Goal: Task Accomplishment & Management: Manage account settings

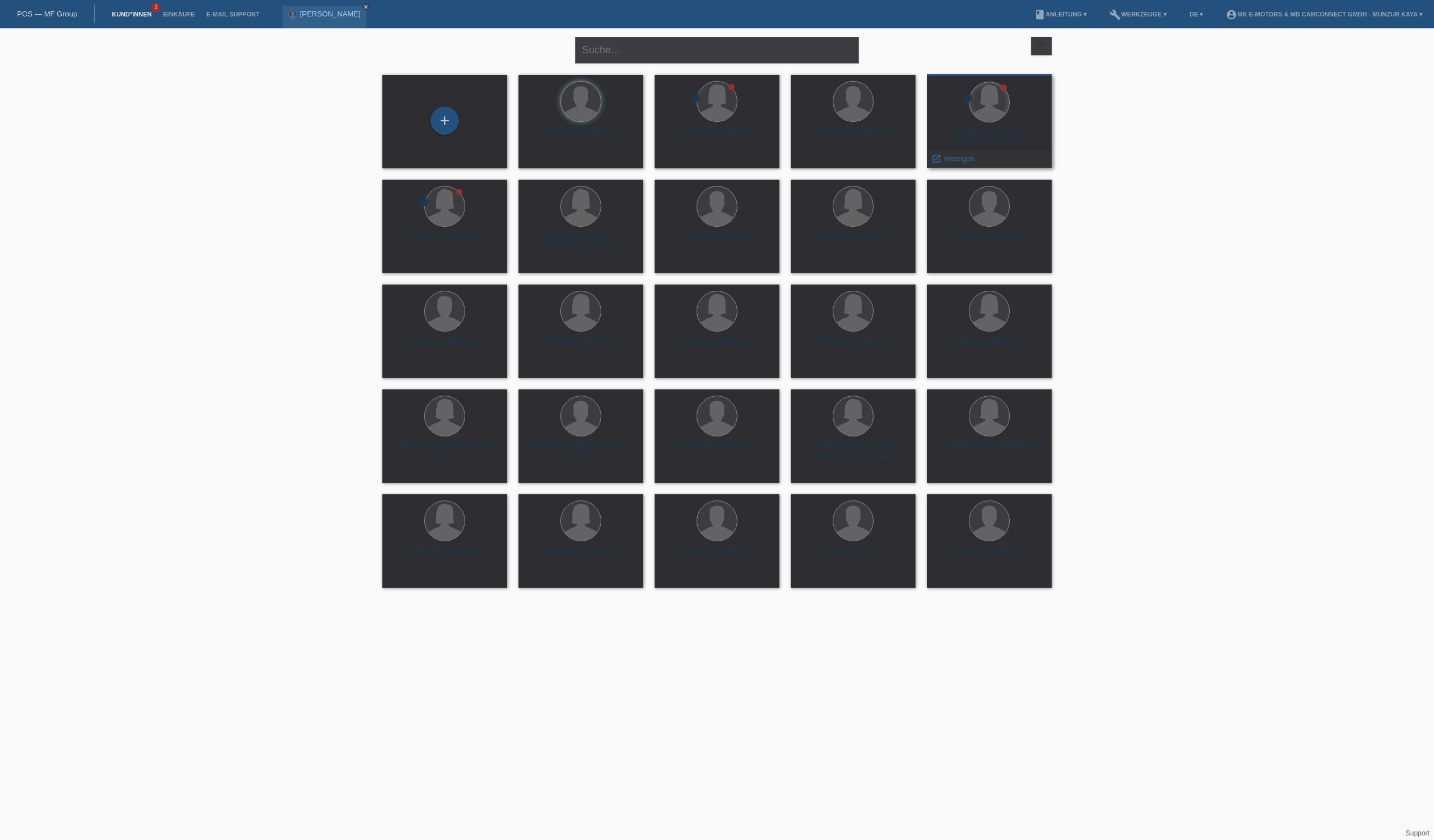
click at [986, 119] on div at bounding box center [989, 102] width 40 height 40
click at [964, 161] on span "Anzeigen" at bounding box center [960, 158] width 31 height 9
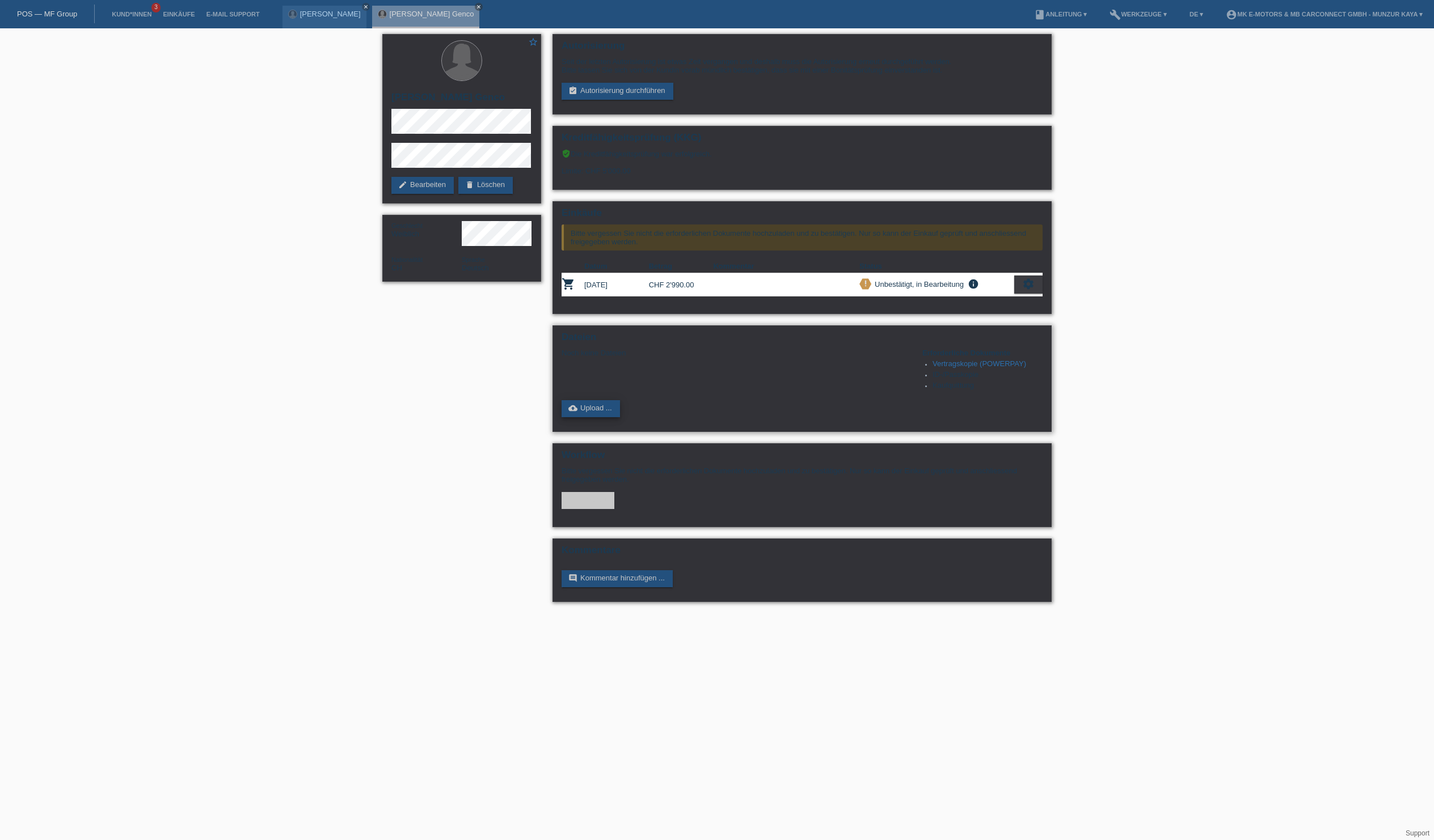
click at [609, 417] on link "cloud_upload Upload ..." at bounding box center [591, 409] width 58 height 17
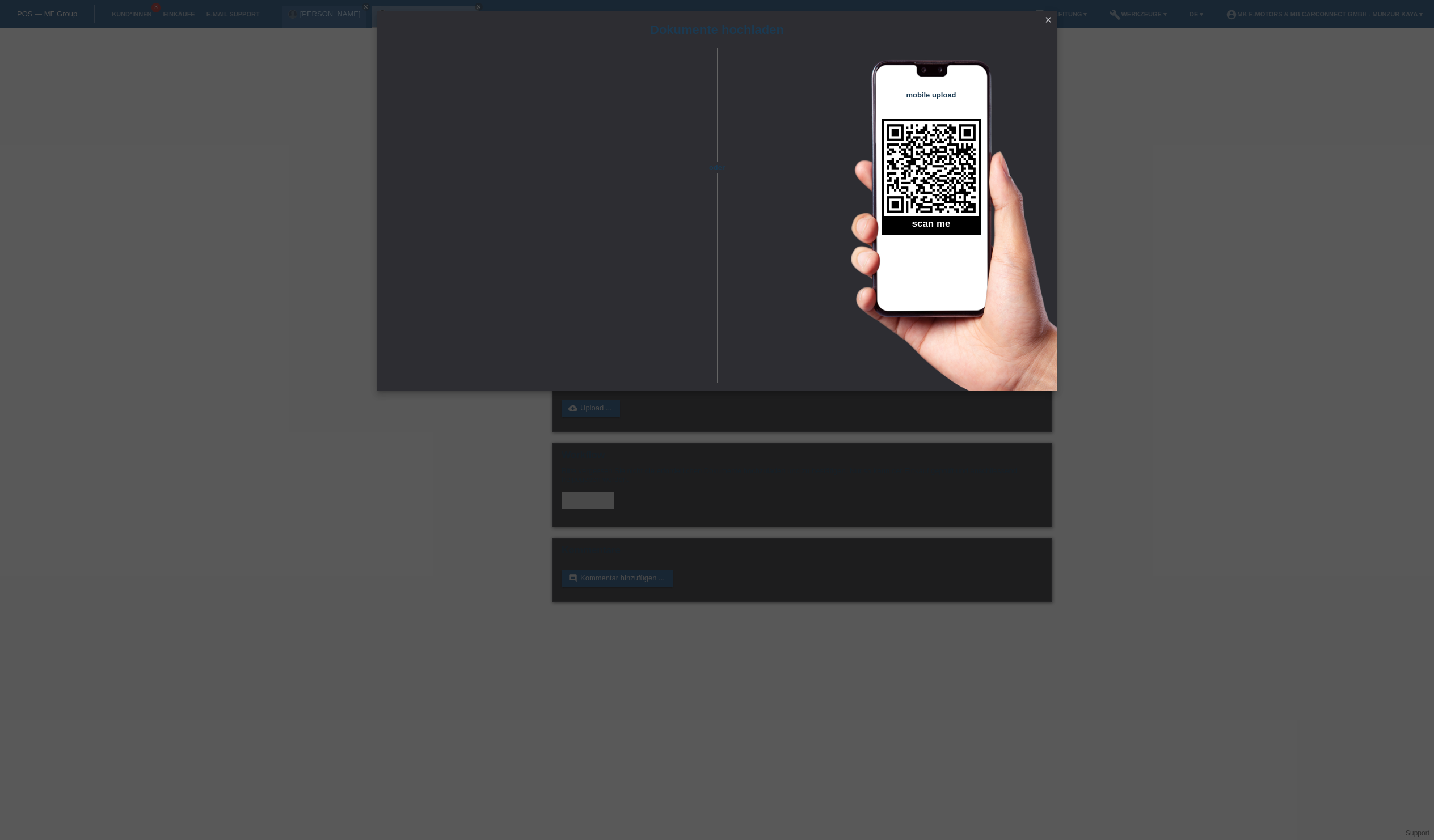
click at [1047, 21] on icon "close" at bounding box center [1048, 19] width 9 height 9
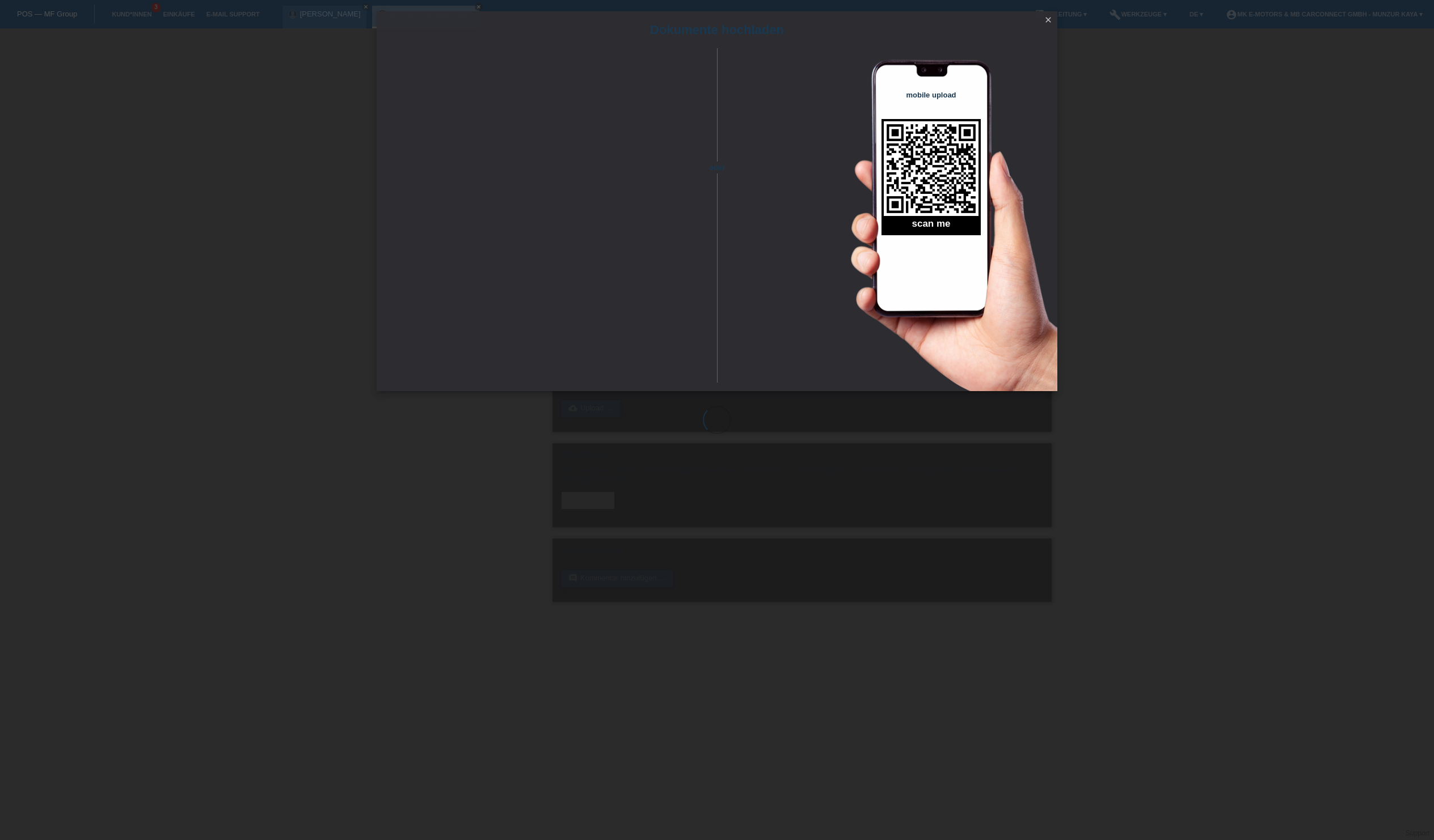
click at [1051, 20] on icon "close" at bounding box center [1048, 19] width 9 height 9
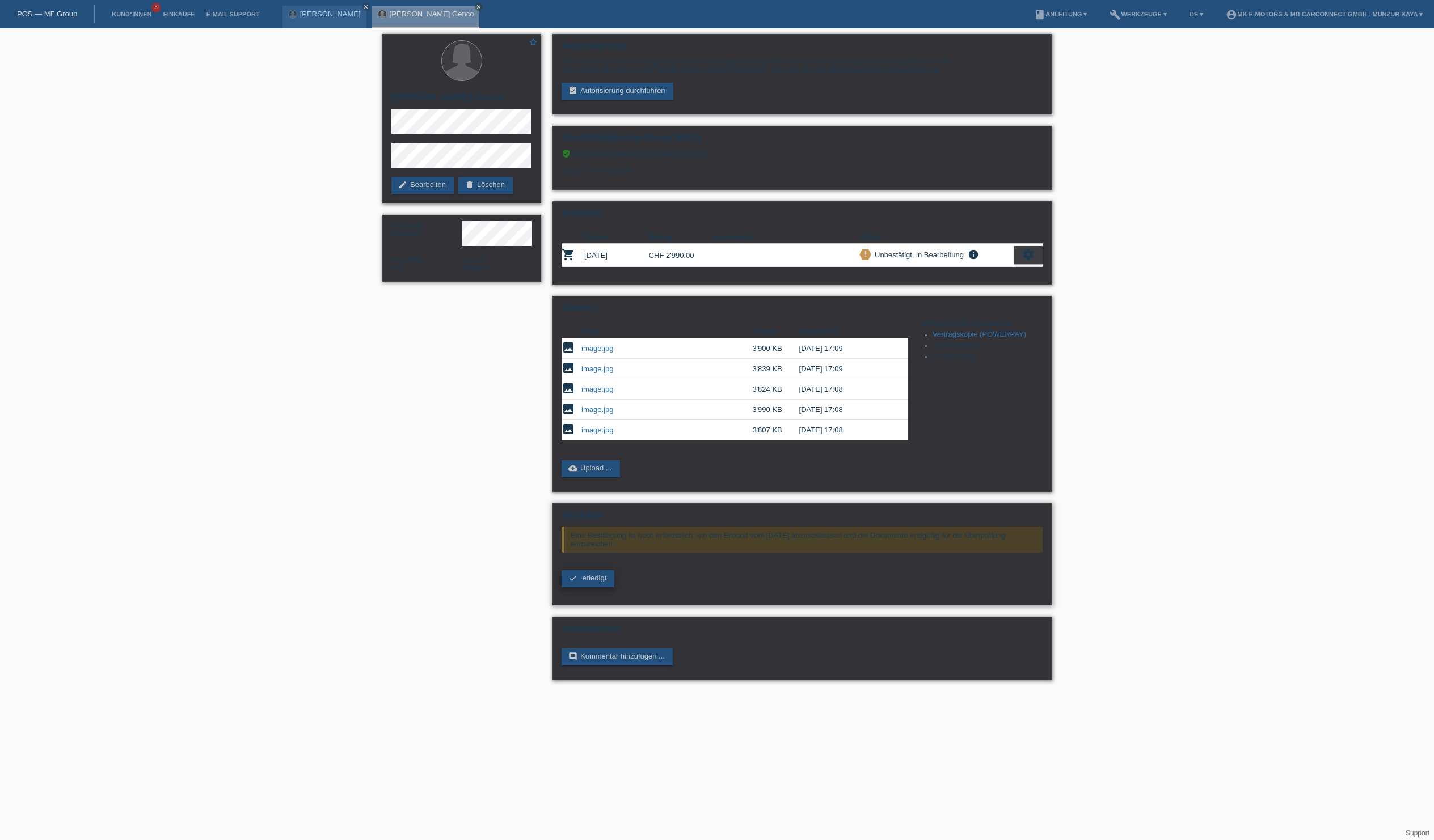
click at [590, 583] on span "erledigt" at bounding box center [595, 578] width 24 height 9
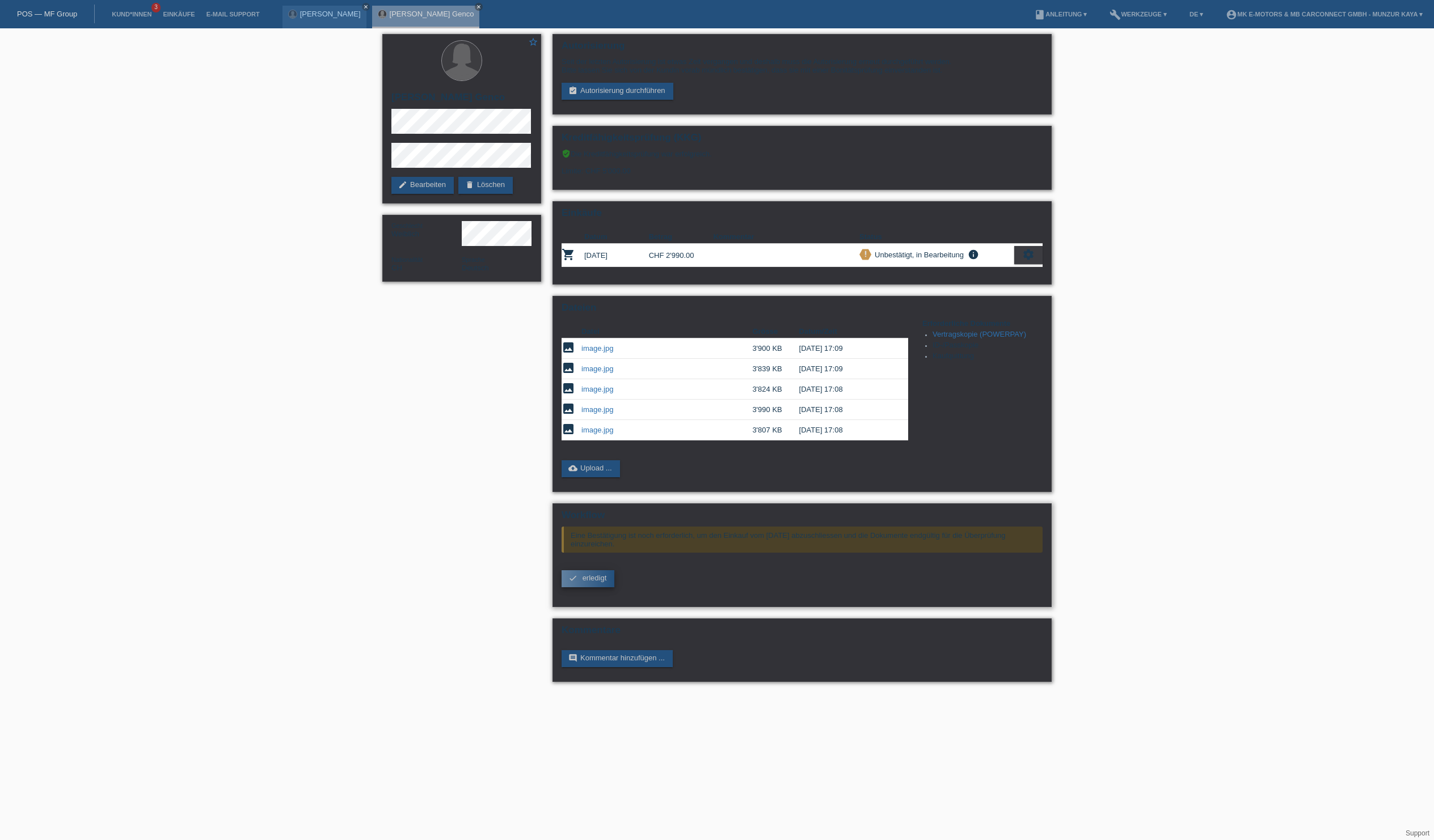
click at [590, 583] on span "erledigt" at bounding box center [595, 578] width 24 height 9
